Goal: Information Seeking & Learning: Find contact information

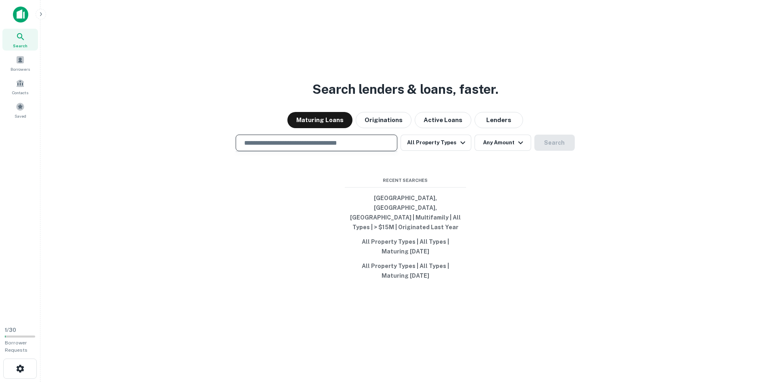
click at [302, 148] on input "text" at bounding box center [316, 142] width 154 height 9
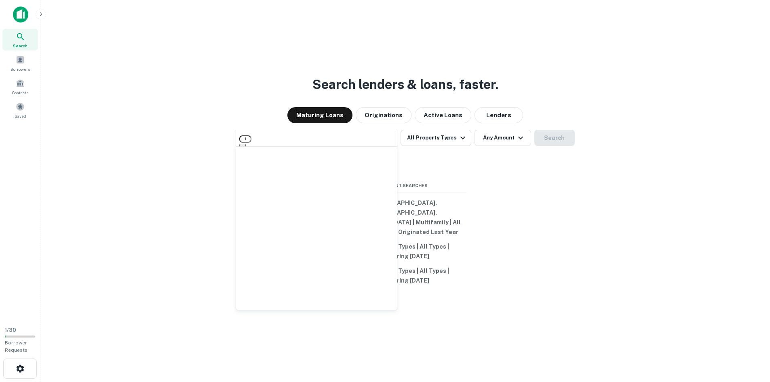
type input "**********"
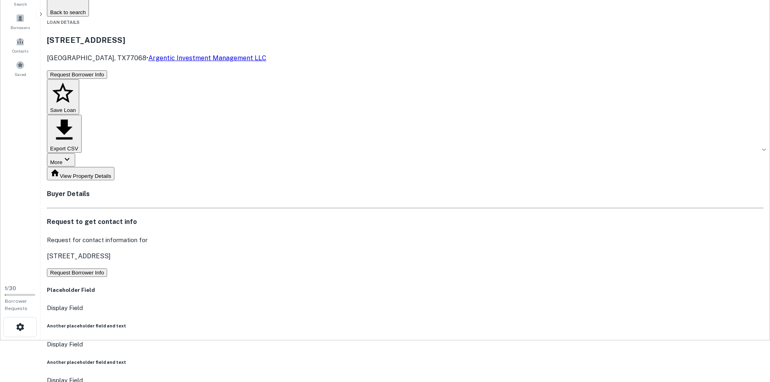
scroll to position [81, 0]
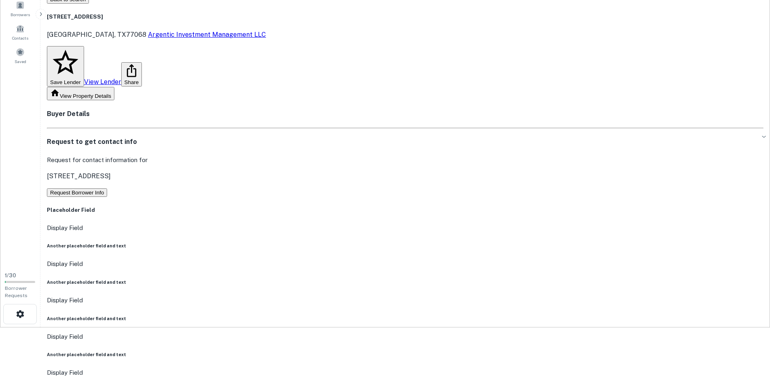
scroll to position [40, 0]
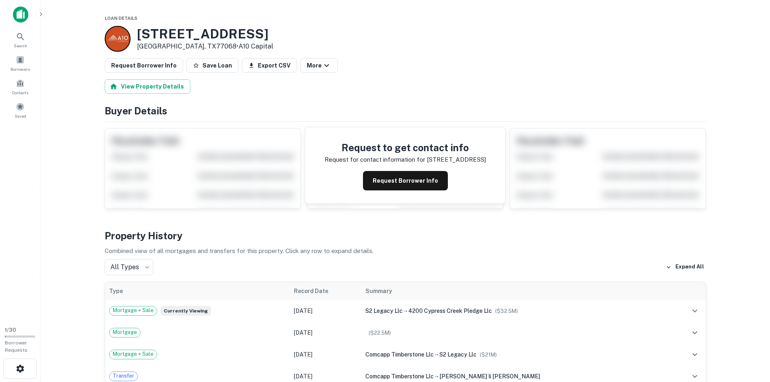
click at [419, 187] on button "Request Borrower Info" at bounding box center [405, 180] width 85 height 19
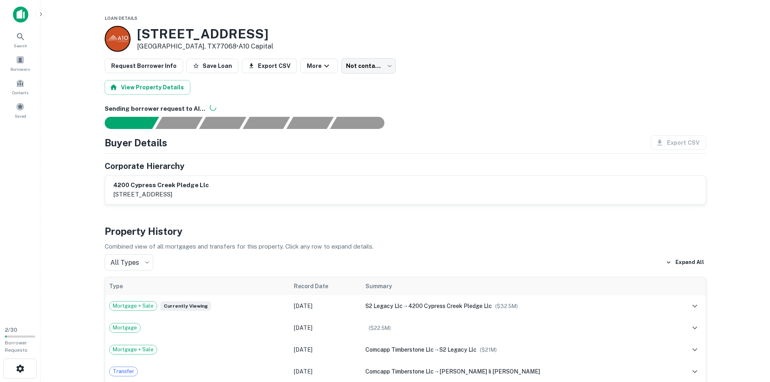
click at [119, 44] on div at bounding box center [118, 39] width 26 height 26
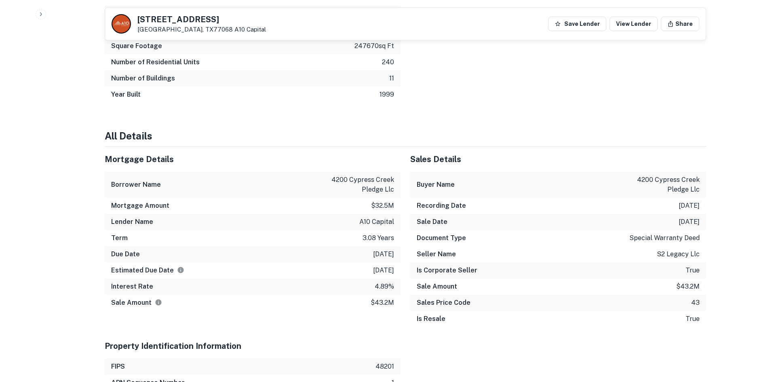
scroll to position [606, 0]
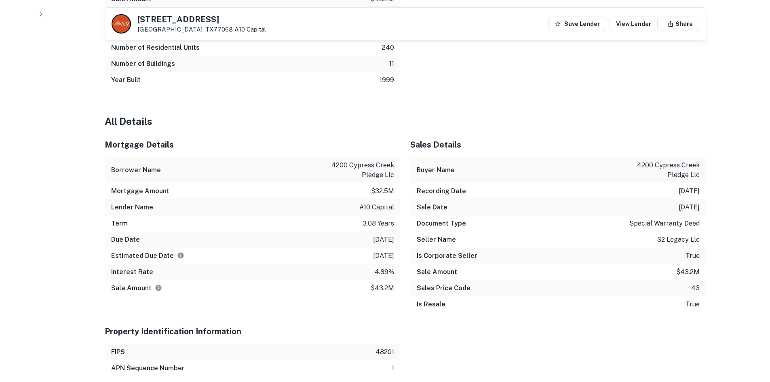
click at [383, 223] on p "3.08 years" at bounding box center [379, 224] width 32 height 10
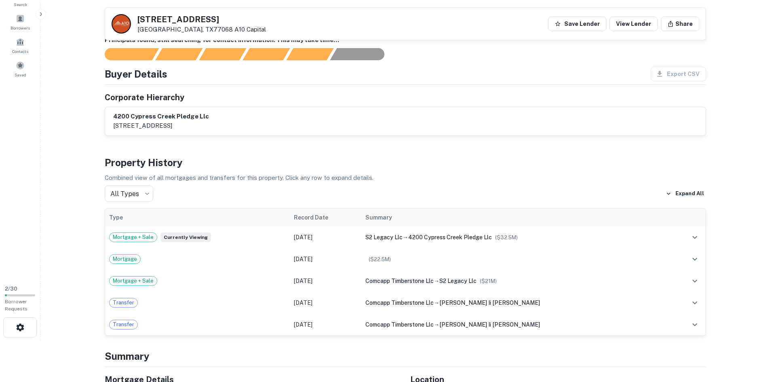
scroll to position [0, 0]
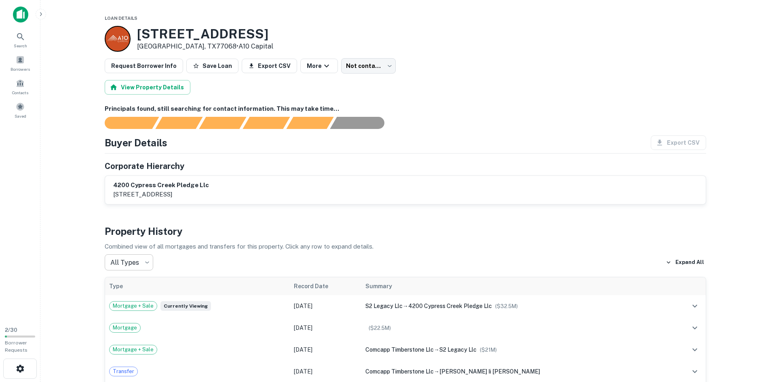
click at [133, 259] on body "Search Borrowers Contacts Saved 2 / 30 Borrower Requests Loan Details 4200 Cypr…" at bounding box center [385, 191] width 770 height 382
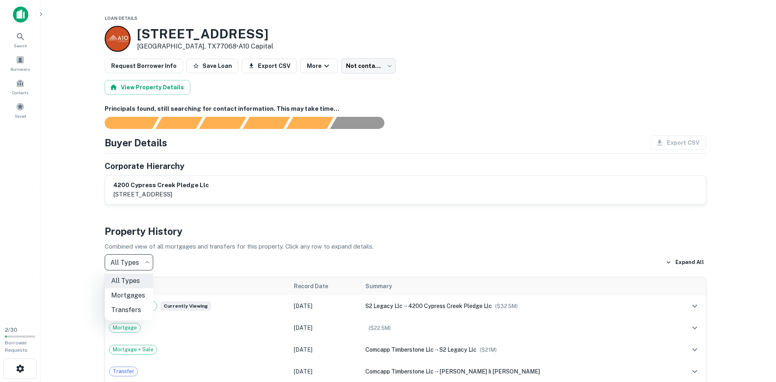
click at [211, 252] on div at bounding box center [388, 191] width 776 height 382
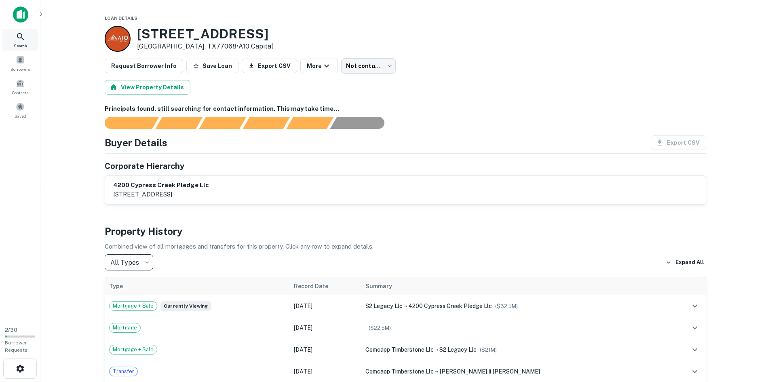
click at [28, 41] on div "Search" at bounding box center [20, 40] width 36 height 22
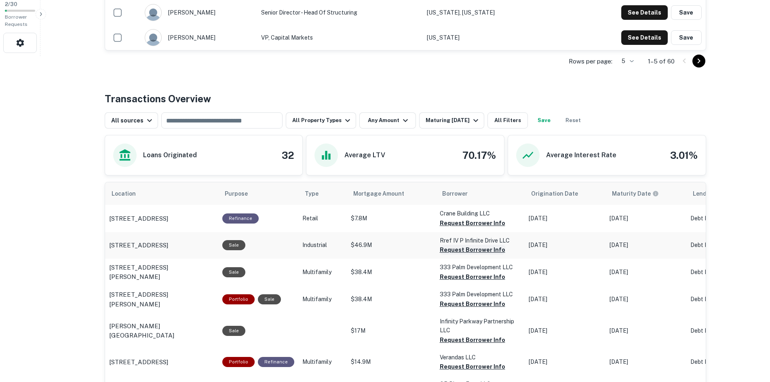
scroll to position [243, 0]
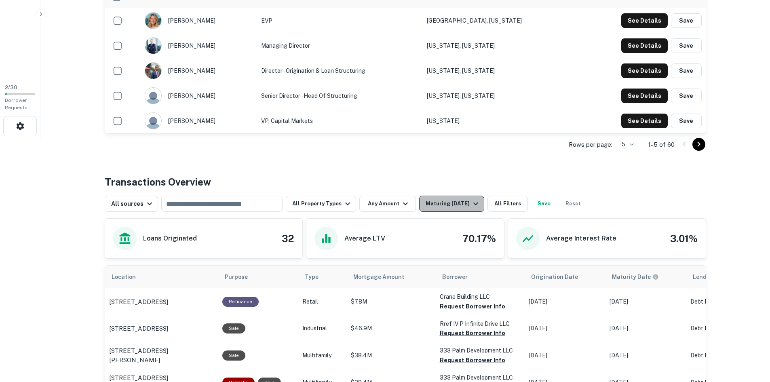
click at [462, 203] on div "Maturing In 1 Year" at bounding box center [453, 204] width 55 height 10
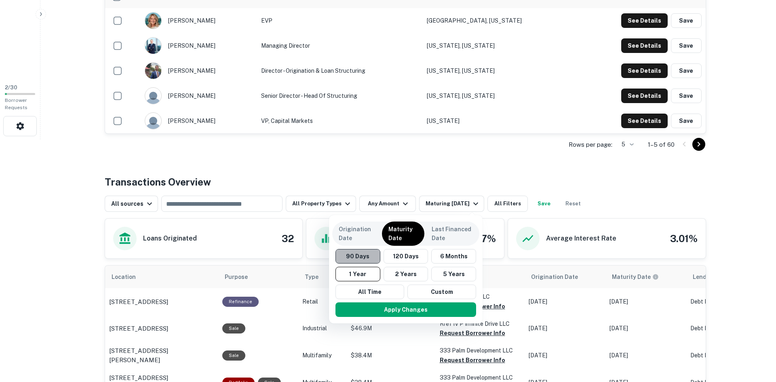
click at [365, 249] on button "90 Days" at bounding box center [358, 256] width 45 height 15
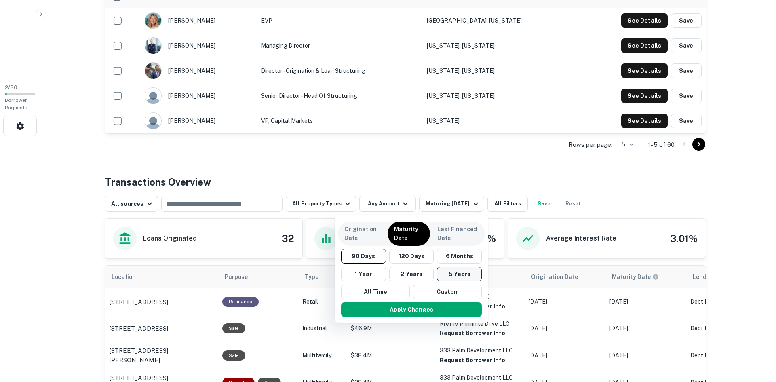
click at [447, 274] on button "5 Years" at bounding box center [459, 274] width 45 height 15
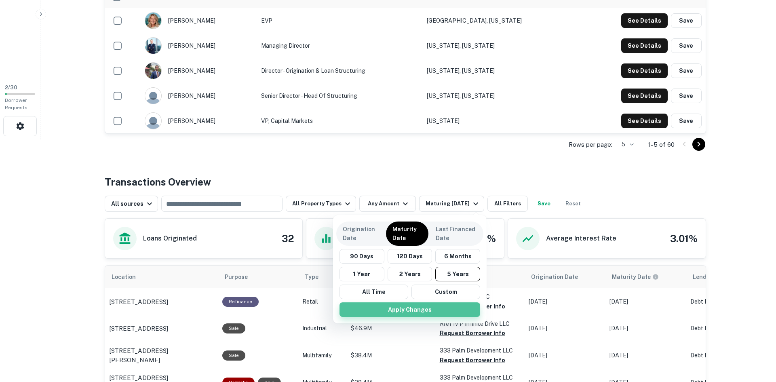
click at [413, 306] on button "Apply Changes" at bounding box center [410, 309] width 141 height 15
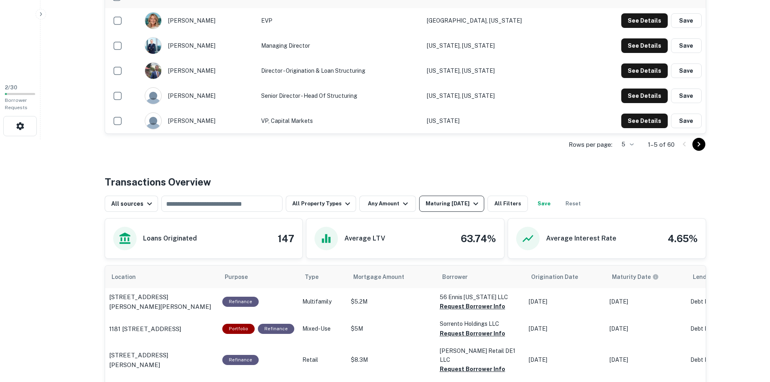
click at [461, 203] on div "Maturing In 5 Years" at bounding box center [453, 204] width 55 height 10
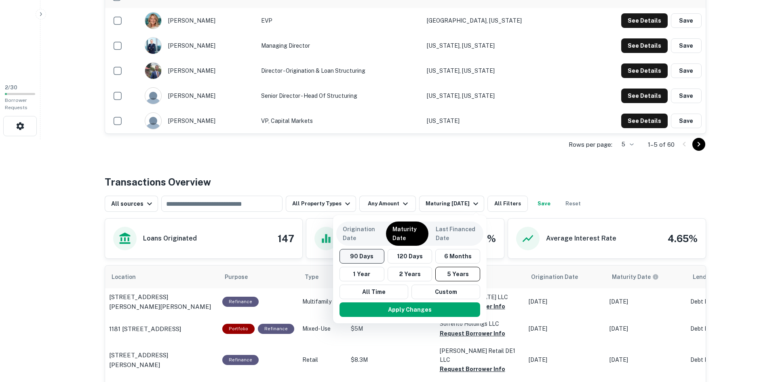
drag, startPoint x: 370, startPoint y: 261, endPoint x: 374, endPoint y: 259, distance: 4.2
click at [371, 260] on button "90 Days" at bounding box center [362, 256] width 45 height 15
click at [406, 297] on button "All Time" at bounding box center [375, 292] width 69 height 15
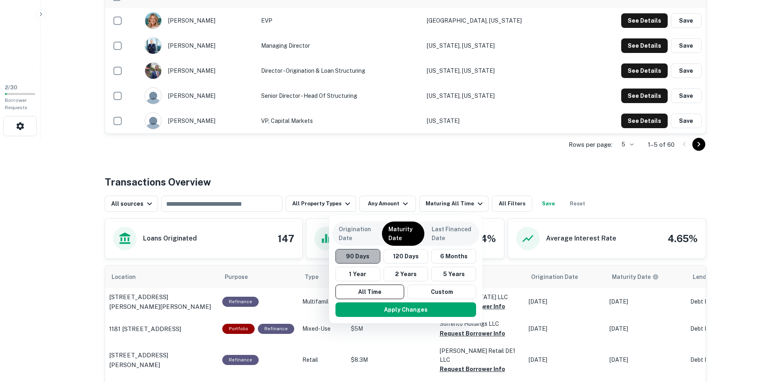
click at [365, 259] on button "90 Days" at bounding box center [358, 256] width 45 height 15
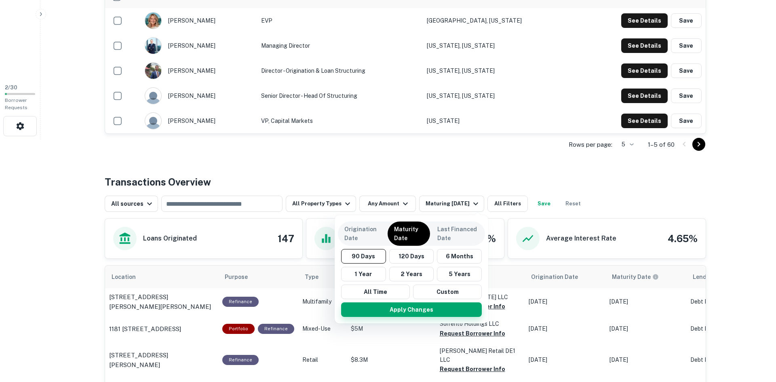
click at [404, 307] on button "Apply Changes" at bounding box center [411, 309] width 141 height 15
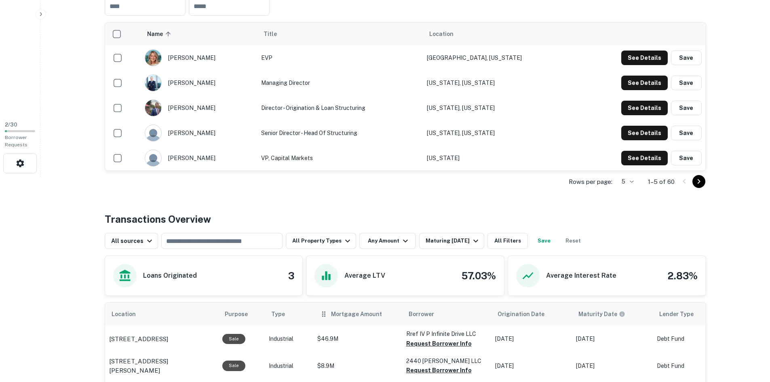
scroll to position [243, 0]
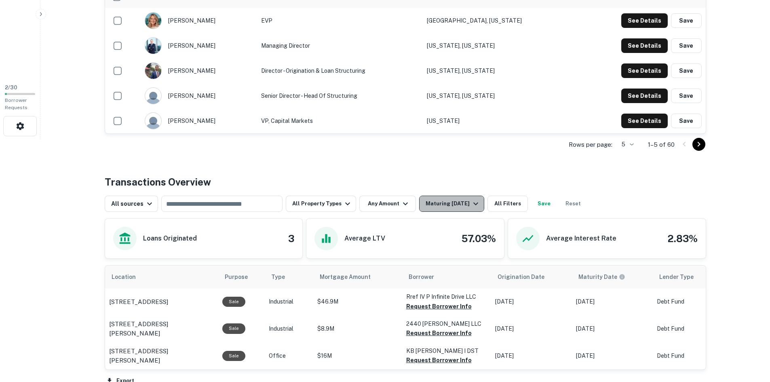
click at [451, 208] on div "Maturing In 90 Days" at bounding box center [453, 204] width 55 height 10
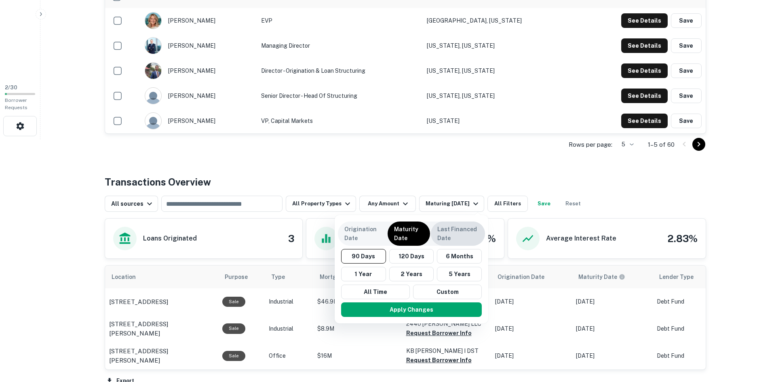
click at [443, 242] on p "Last Financed Date" at bounding box center [457, 234] width 41 height 18
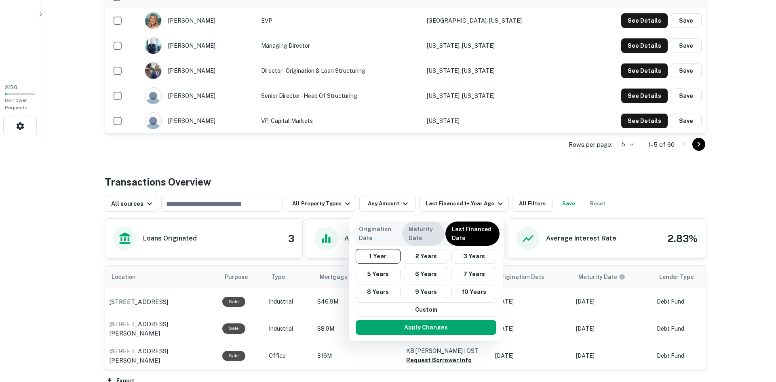
click at [428, 232] on p "Maturity Date" at bounding box center [424, 234] width 30 height 18
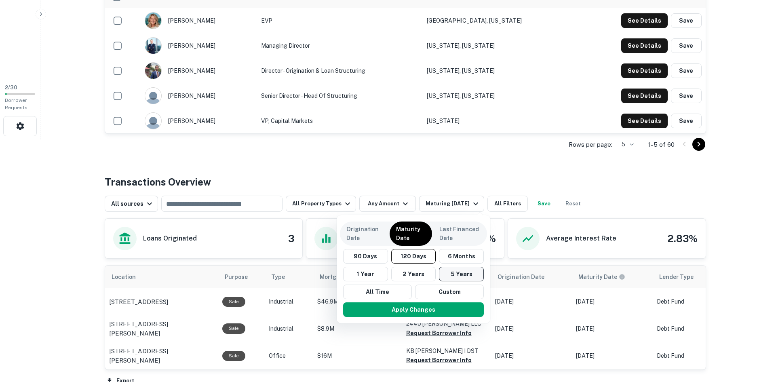
click at [451, 274] on button "5 Years" at bounding box center [461, 274] width 45 height 15
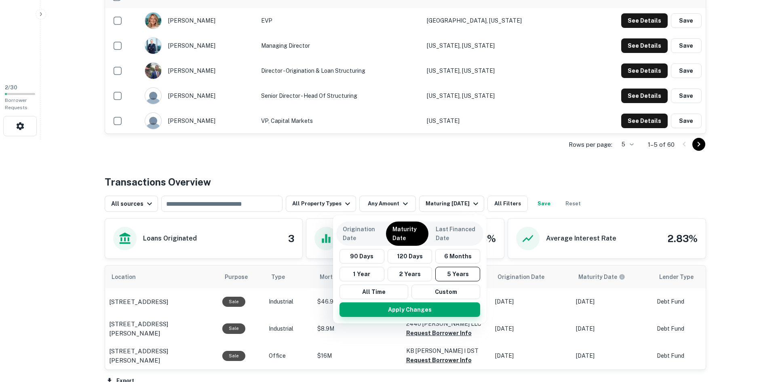
click at [427, 307] on button "Apply Changes" at bounding box center [410, 309] width 141 height 15
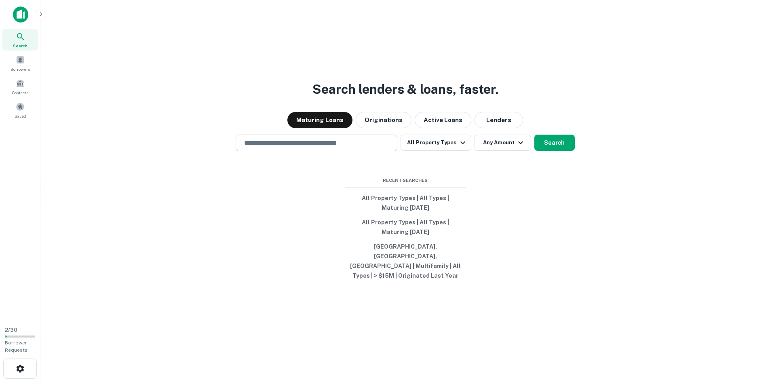
click at [267, 148] on input "text" at bounding box center [316, 142] width 154 height 9
type input "*********"
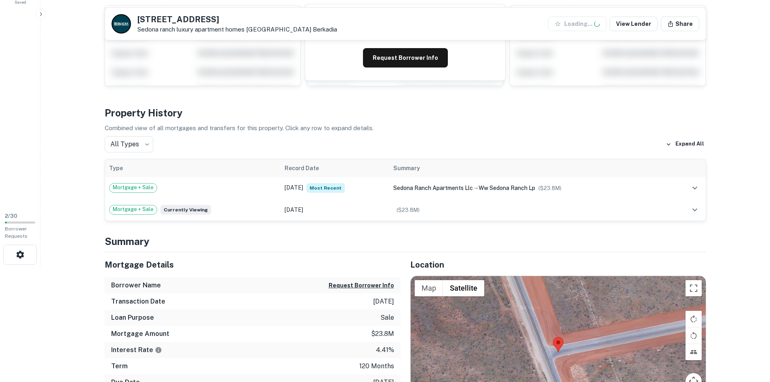
scroll to position [121, 0]
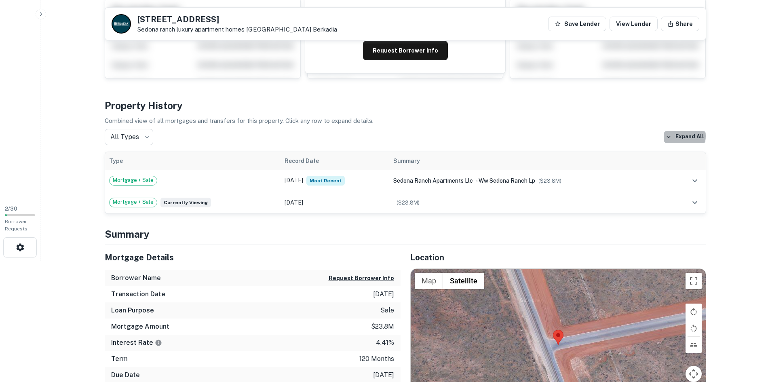
click at [680, 136] on button "Expand All" at bounding box center [685, 137] width 42 height 12
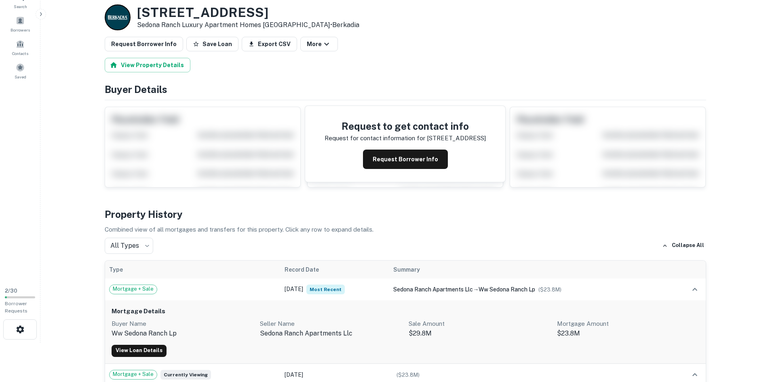
scroll to position [0, 0]
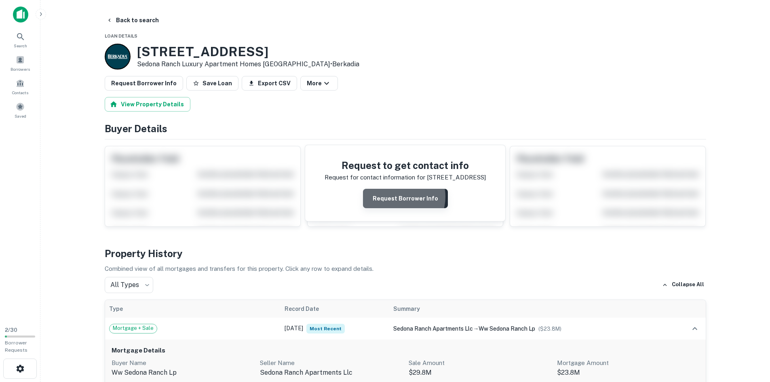
click at [397, 197] on button "Request Borrower Info" at bounding box center [405, 198] width 85 height 19
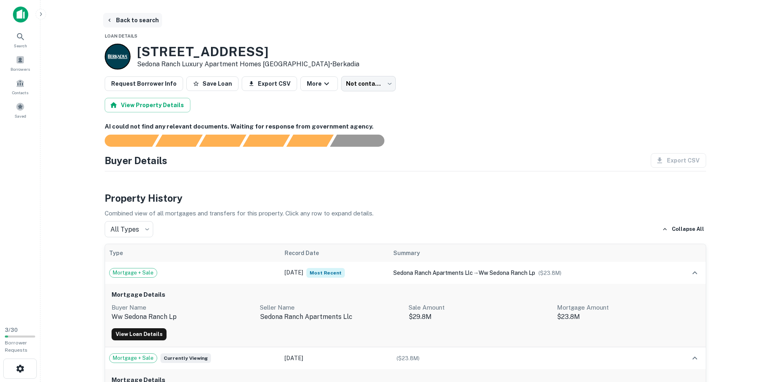
click at [111, 18] on button "Back to search" at bounding box center [132, 20] width 59 height 15
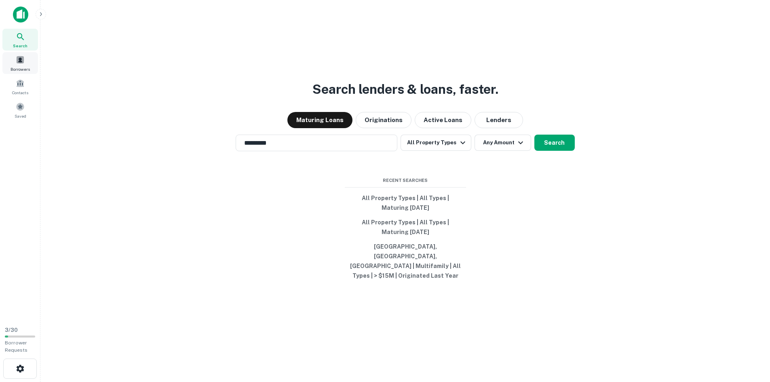
click at [23, 65] on div "Borrowers" at bounding box center [20, 63] width 36 height 22
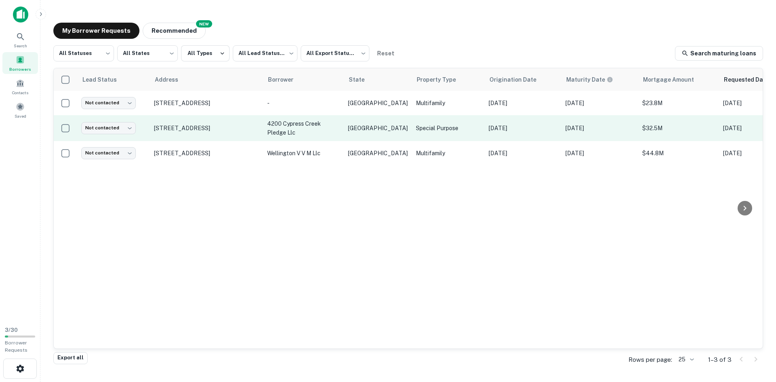
click at [175, 124] on td "[STREET_ADDRESS]" at bounding box center [206, 128] width 113 height 26
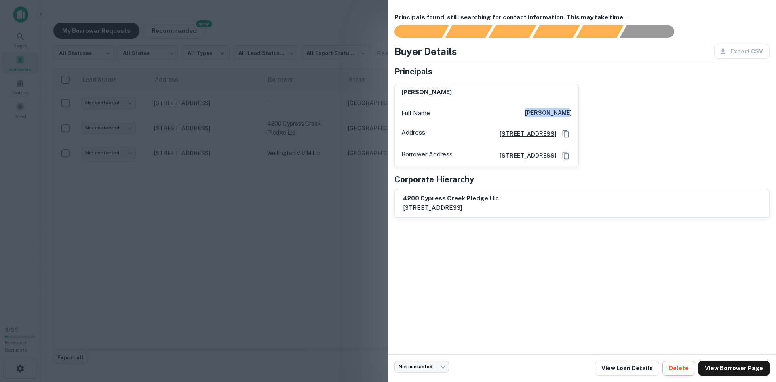
drag, startPoint x: 529, startPoint y: 113, endPoint x: 571, endPoint y: 125, distance: 43.4
click at [588, 115] on div "[PERSON_NAME] Full Name [PERSON_NAME] Address [STREET_ADDRESS][GEOGRAPHIC_DATA]…" at bounding box center [579, 122] width 382 height 89
copy h6 "[PERSON_NAME]"
click at [249, 237] on div at bounding box center [388, 191] width 776 height 382
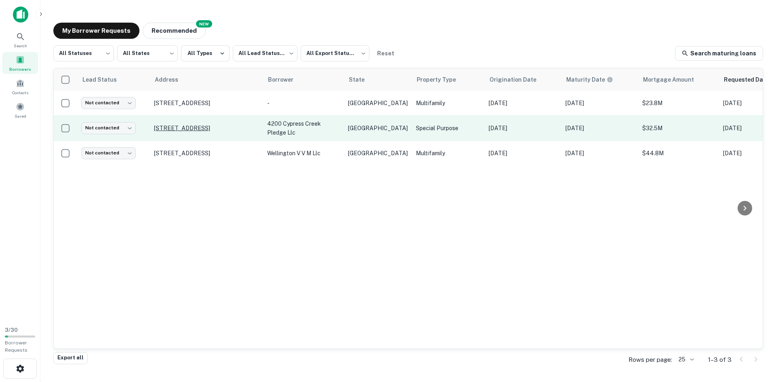
click at [210, 128] on p "[STREET_ADDRESS]" at bounding box center [206, 128] width 105 height 7
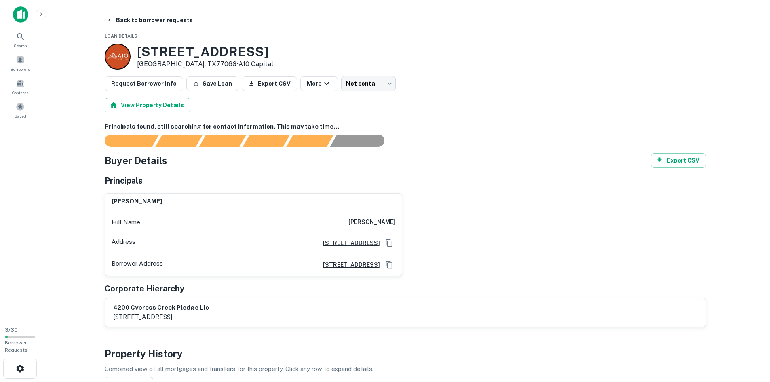
click at [317, 268] on h6 "[STREET_ADDRESS]" at bounding box center [348, 264] width 63 height 9
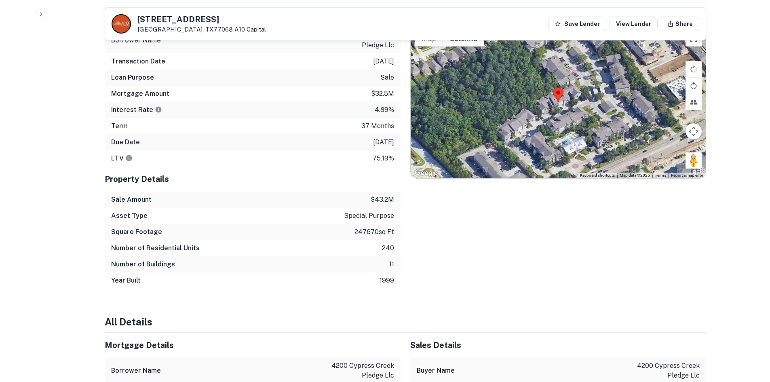
scroll to position [404, 0]
